Goal: Check status: Check status

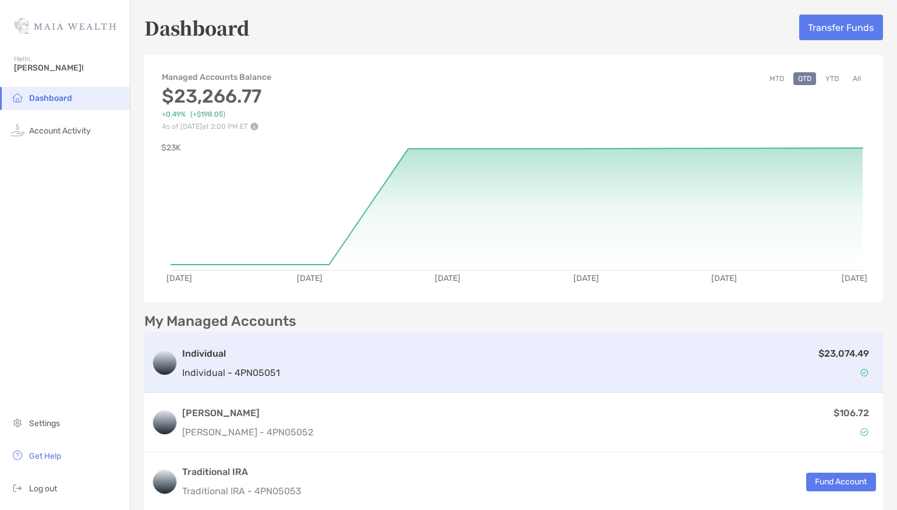
click at [396, 357] on div "$23,074.49" at bounding box center [581, 363] width 592 height 34
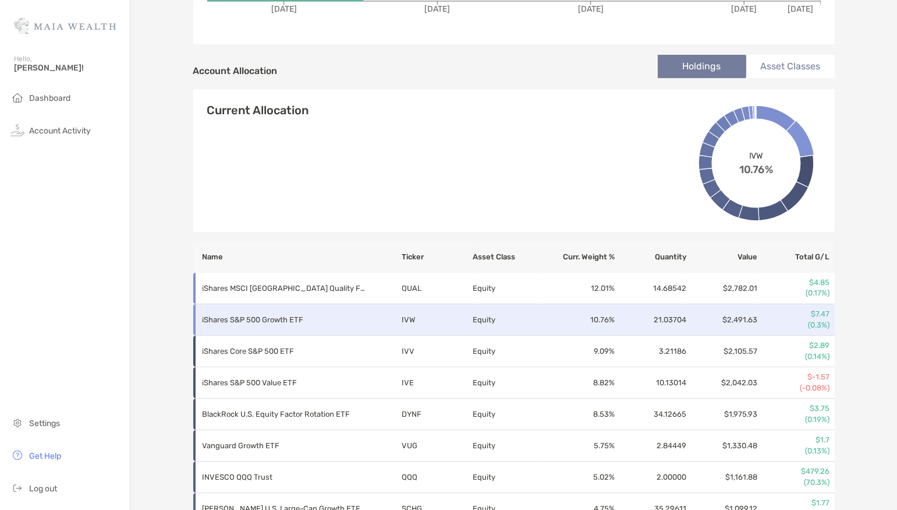
scroll to position [346, 0]
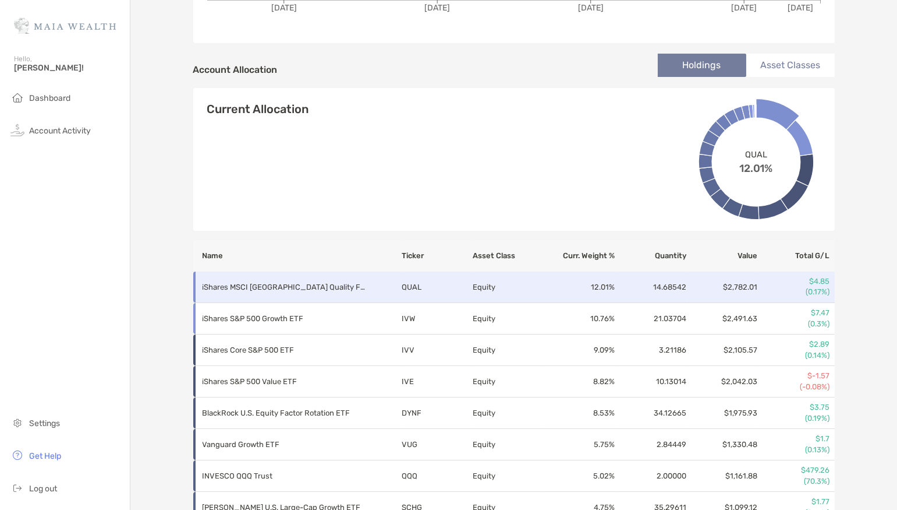
click at [816, 286] on p "(0.17%)" at bounding box center [794, 291] width 71 height 10
click at [228, 282] on p "iShares MSCI [GEOGRAPHIC_DATA] Quality Factor ETF" at bounding box center [284, 287] width 163 height 15
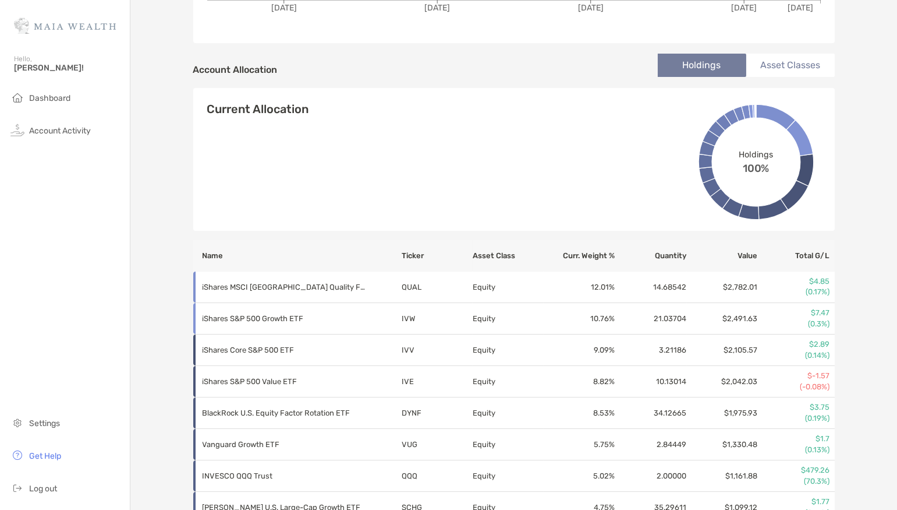
click at [820, 69] on li "Asset Classes" at bounding box center [791, 65] width 89 height 23
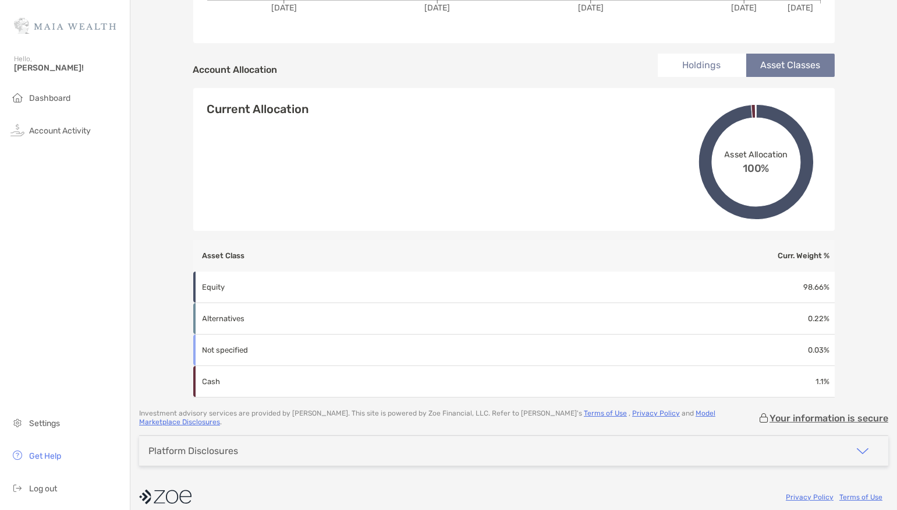
click at [726, 59] on li "Holdings" at bounding box center [702, 65] width 89 height 23
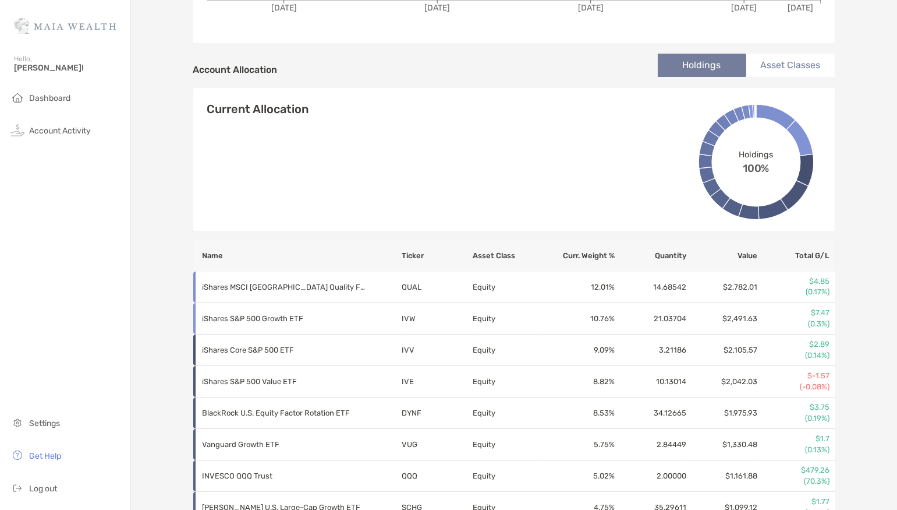
click at [758, 63] on li "Asset Classes" at bounding box center [791, 65] width 89 height 23
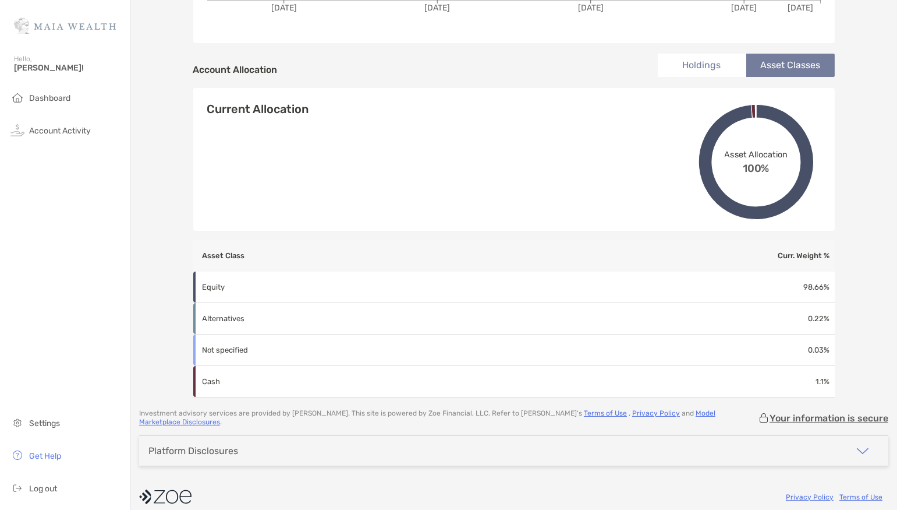
click at [731, 58] on li "Holdings" at bounding box center [702, 65] width 89 height 23
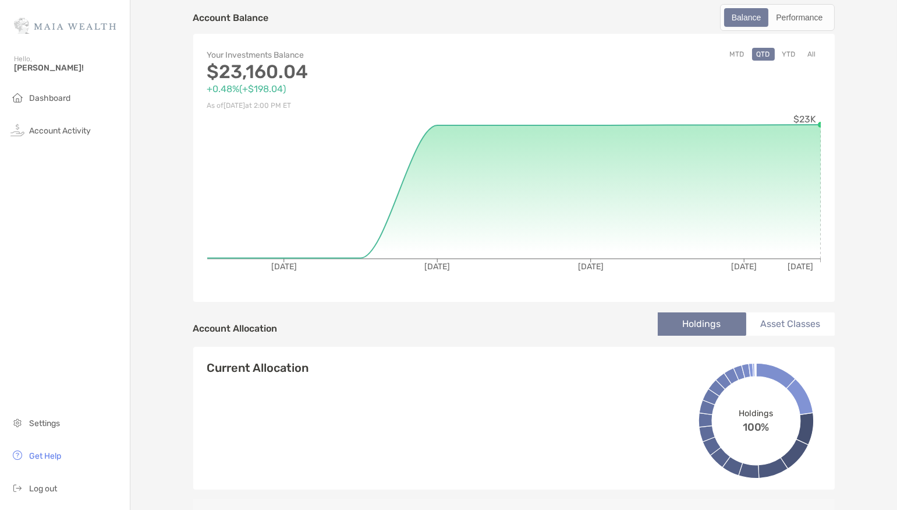
scroll to position [0, 0]
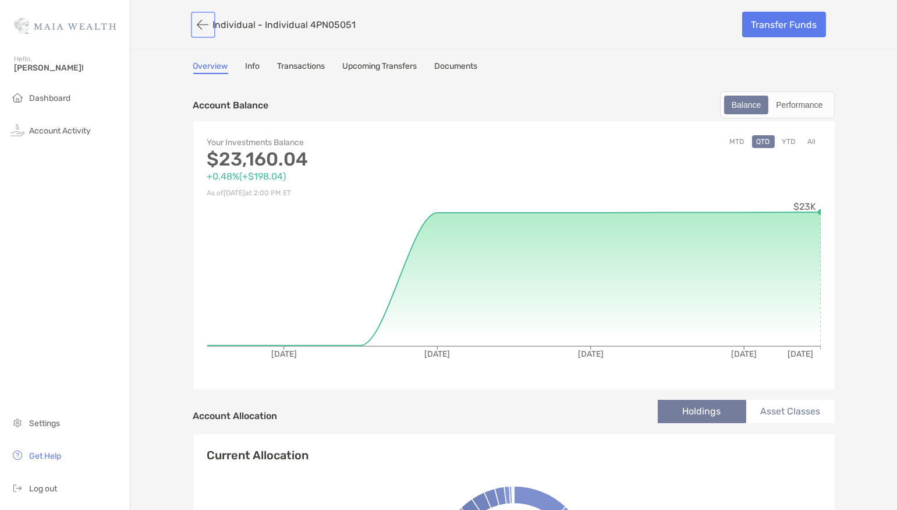
click at [199, 17] on button "button" at bounding box center [203, 25] width 20 height 22
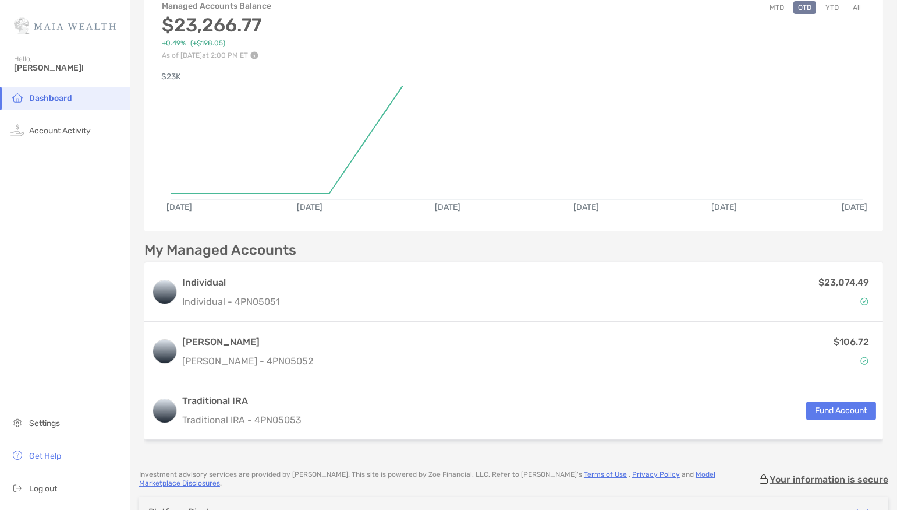
scroll to position [72, 0]
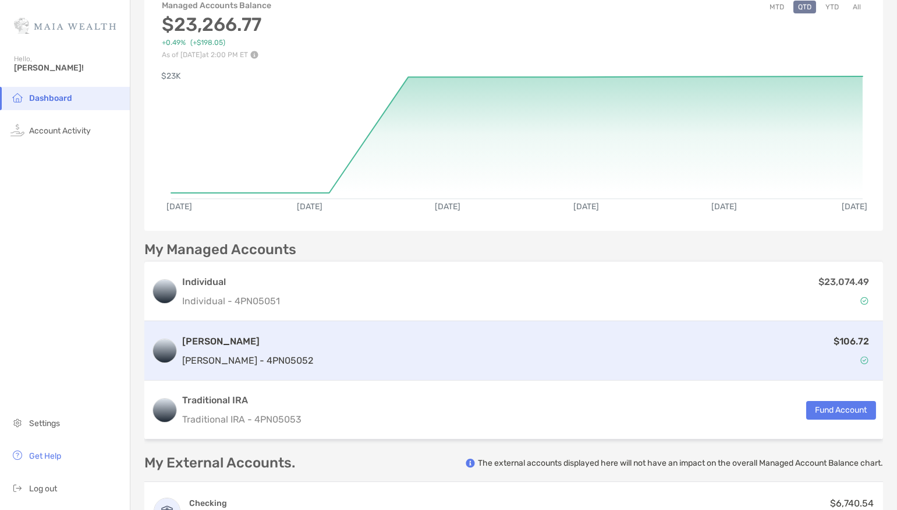
click at [411, 359] on div "$106.72" at bounding box center [597, 351] width 558 height 34
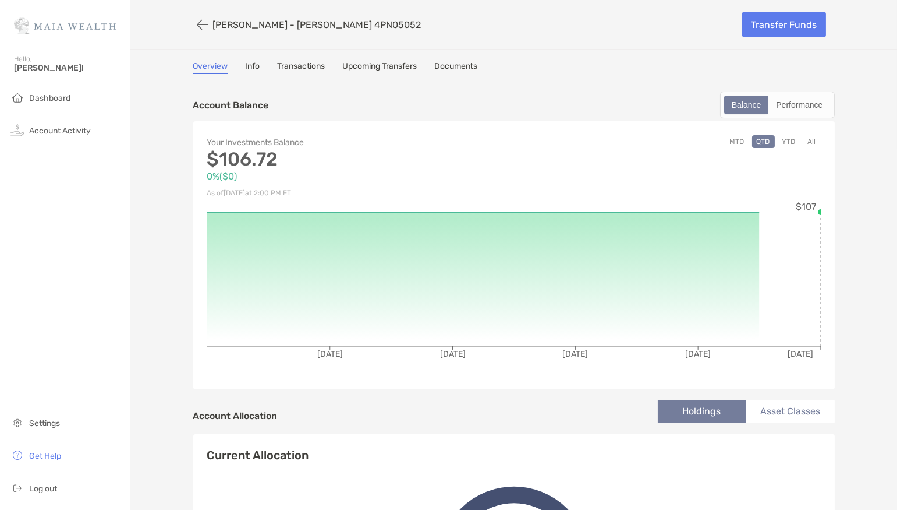
click at [256, 63] on link "Info" at bounding box center [253, 67] width 15 height 13
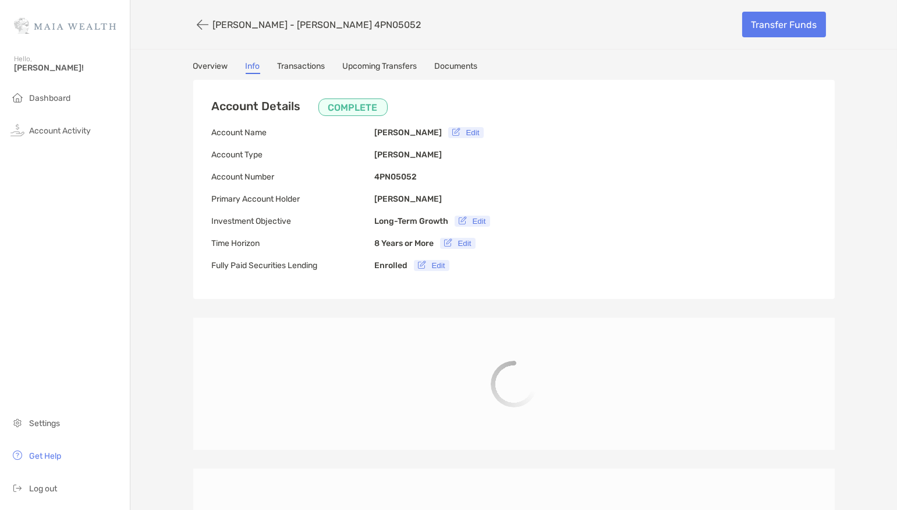
click at [304, 68] on link "Transactions" at bounding box center [302, 67] width 48 height 13
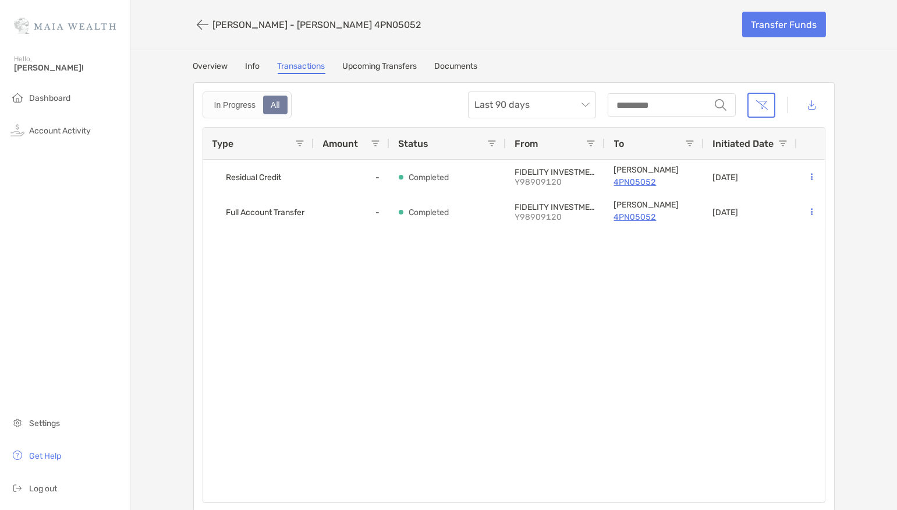
click at [201, 62] on link "Overview" at bounding box center [210, 67] width 35 height 13
